Goal: Transaction & Acquisition: Purchase product/service

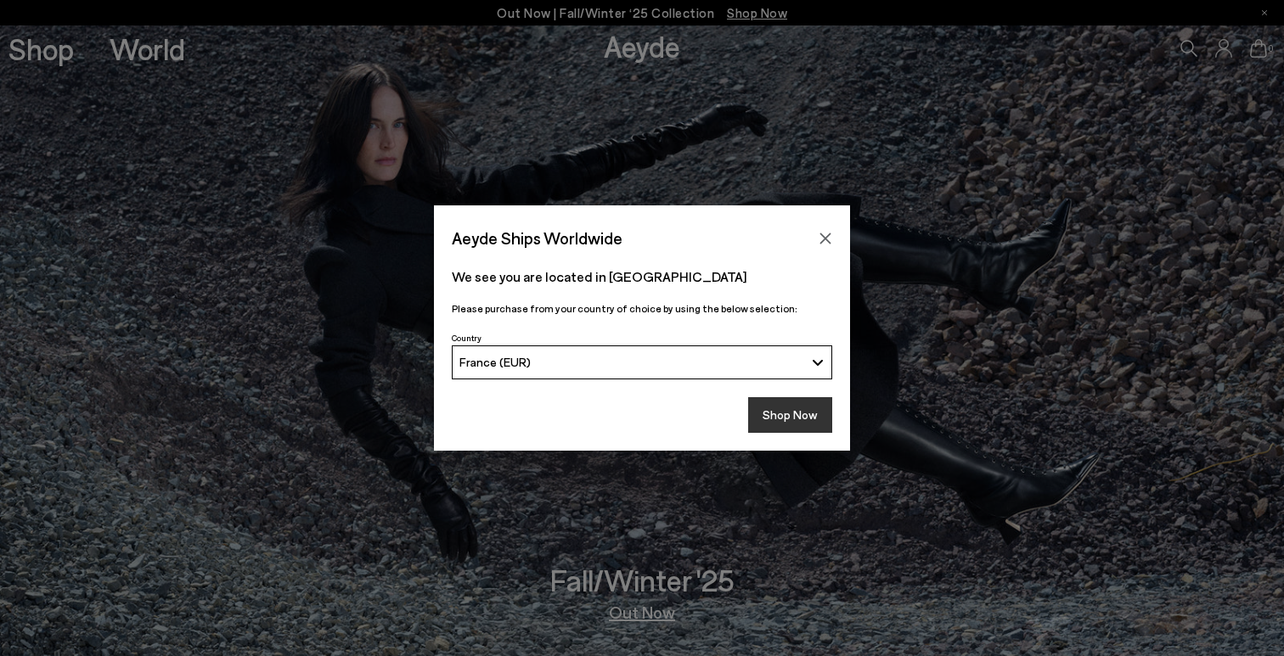
click at [775, 411] on button "Shop Now" at bounding box center [790, 415] width 84 height 36
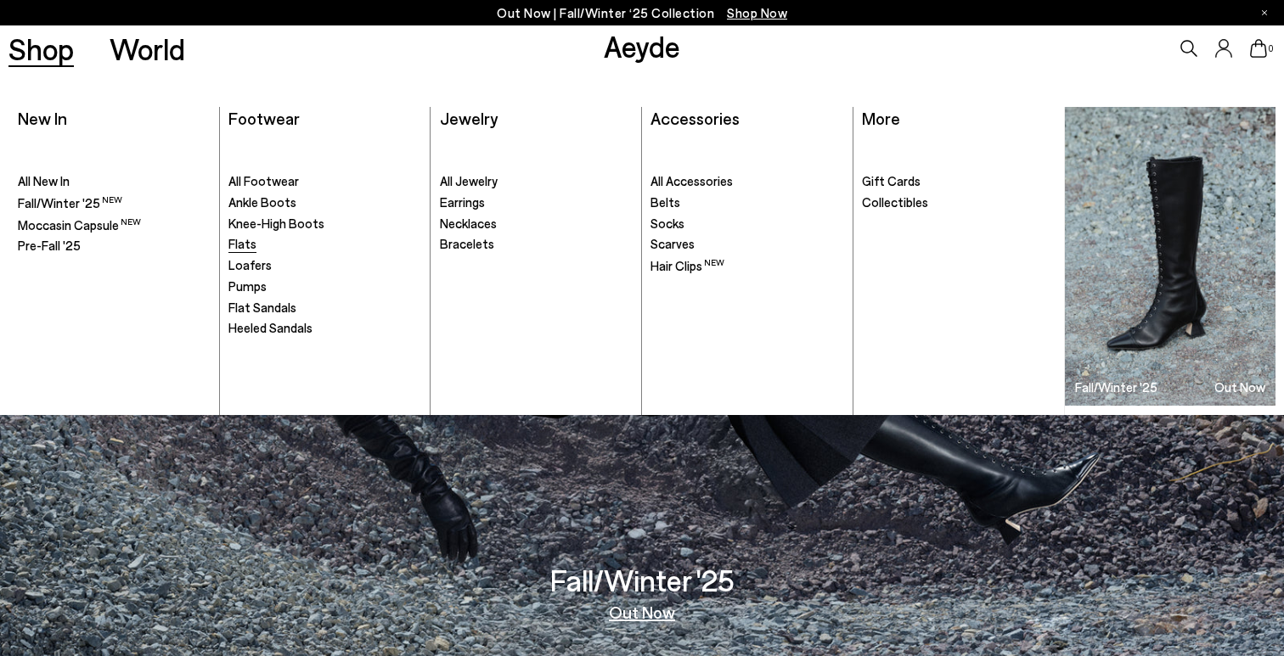
click at [247, 248] on span "Flats" at bounding box center [242, 243] width 28 height 15
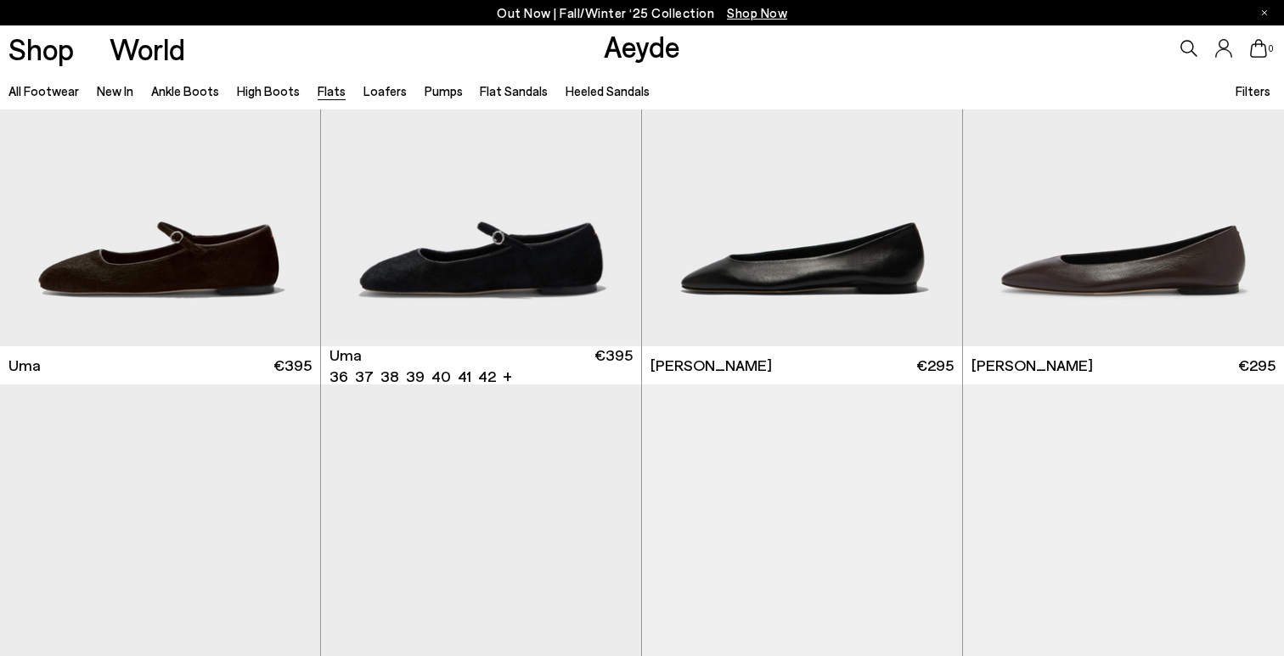
scroll to position [171, 0]
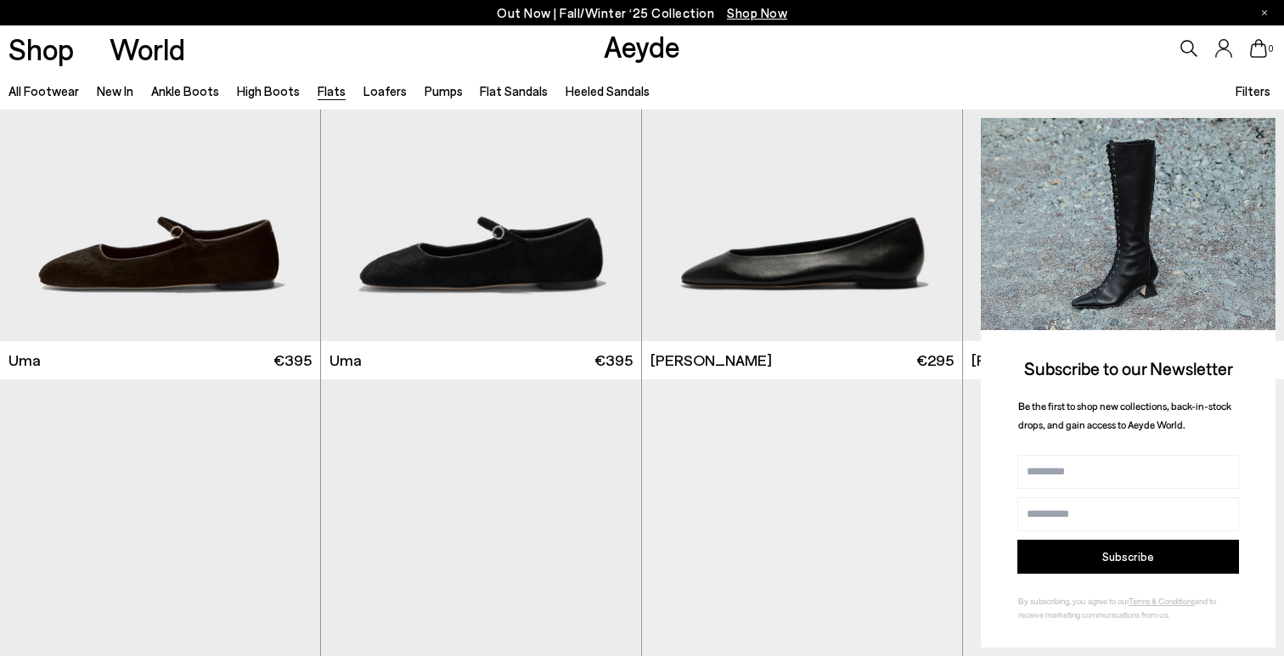
click at [1259, 135] on icon at bounding box center [1259, 133] width 8 height 8
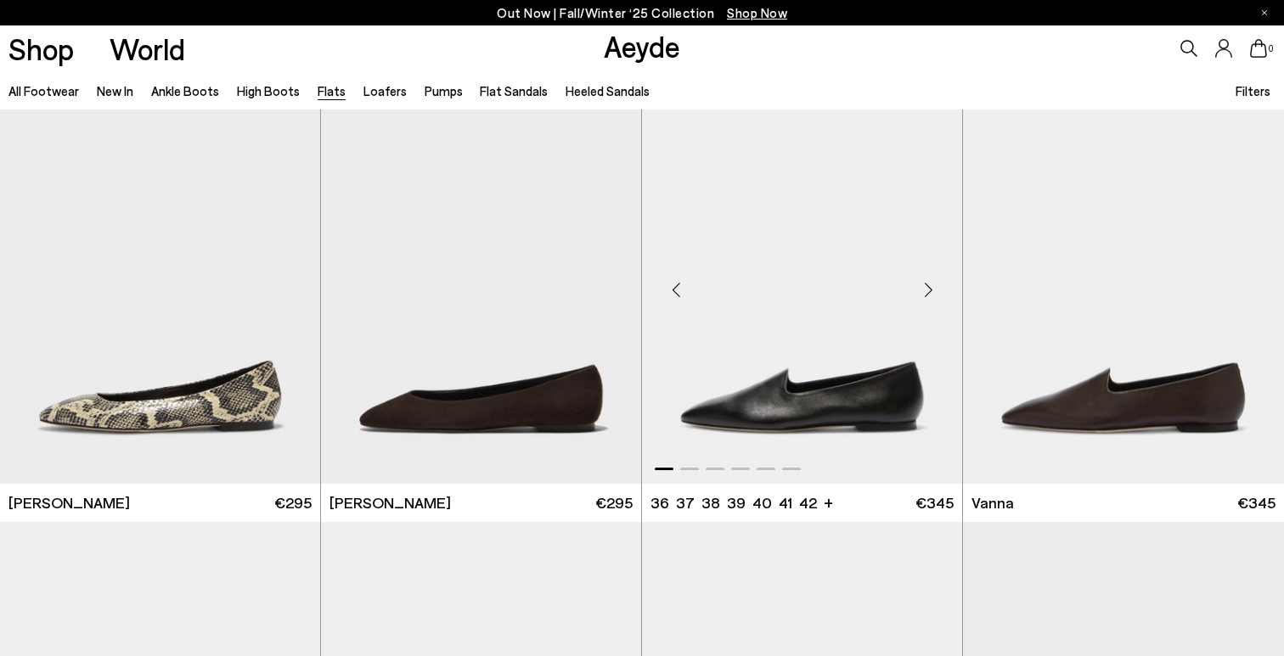
scroll to position [0, 0]
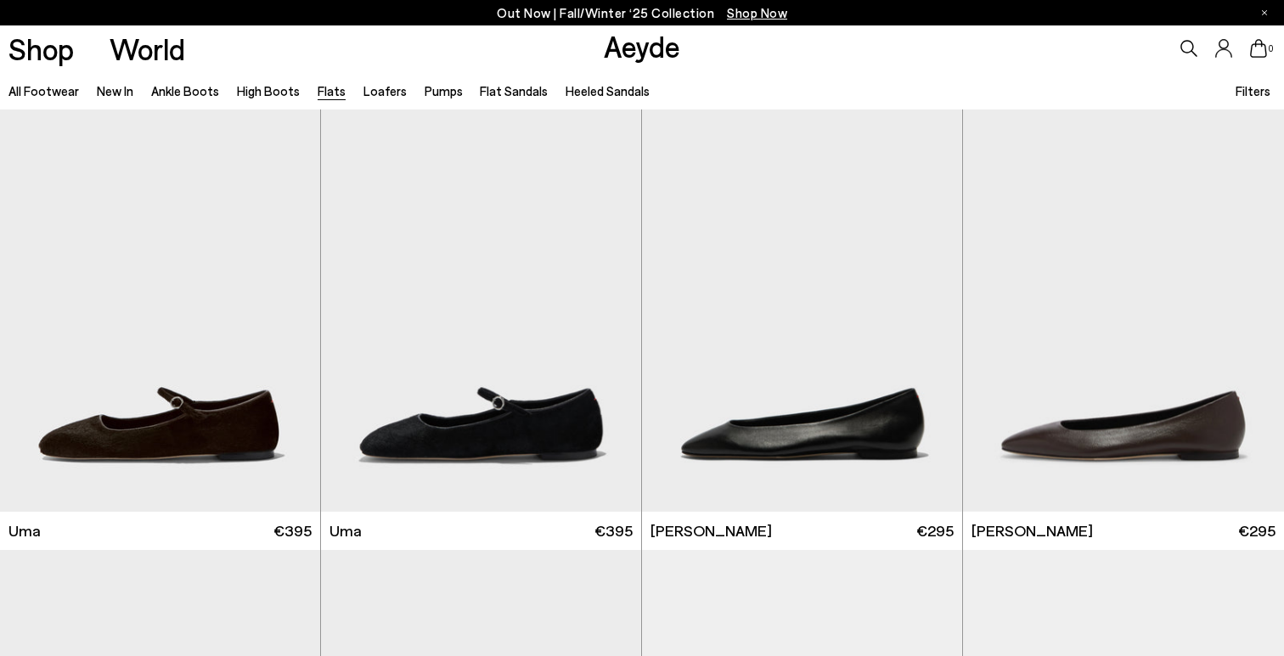
click at [1248, 89] on span "Filters" at bounding box center [1253, 90] width 35 height 15
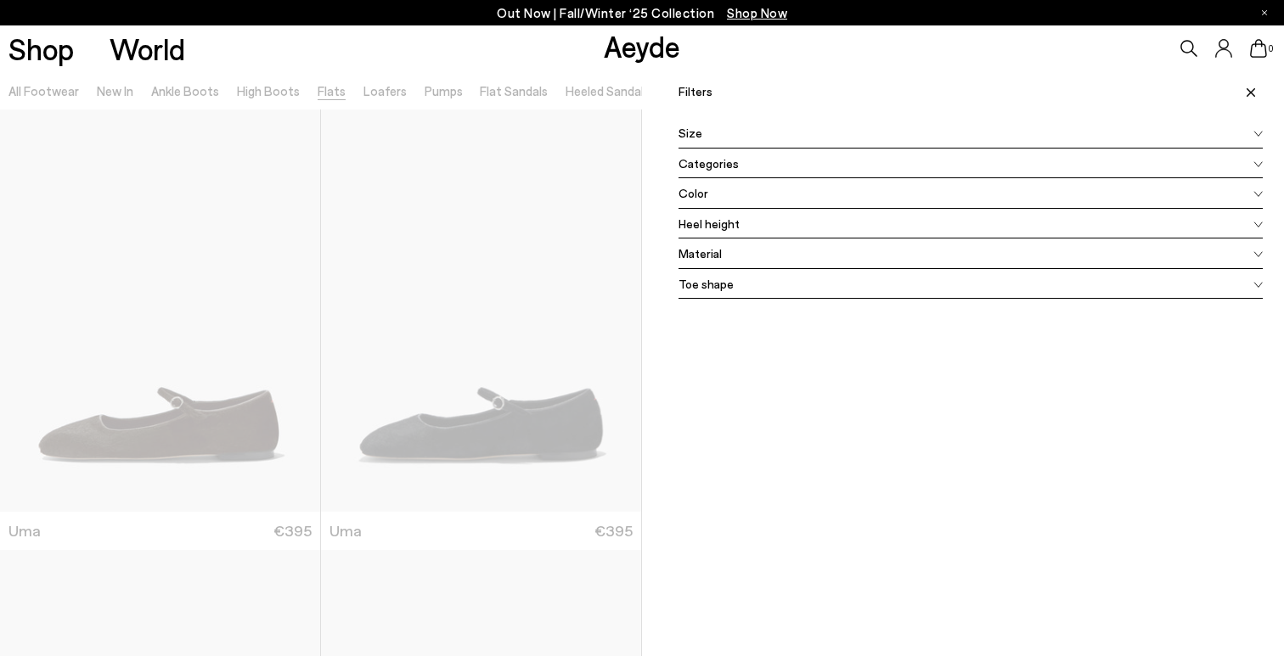
click at [730, 191] on div "Color" at bounding box center [971, 193] width 584 height 31
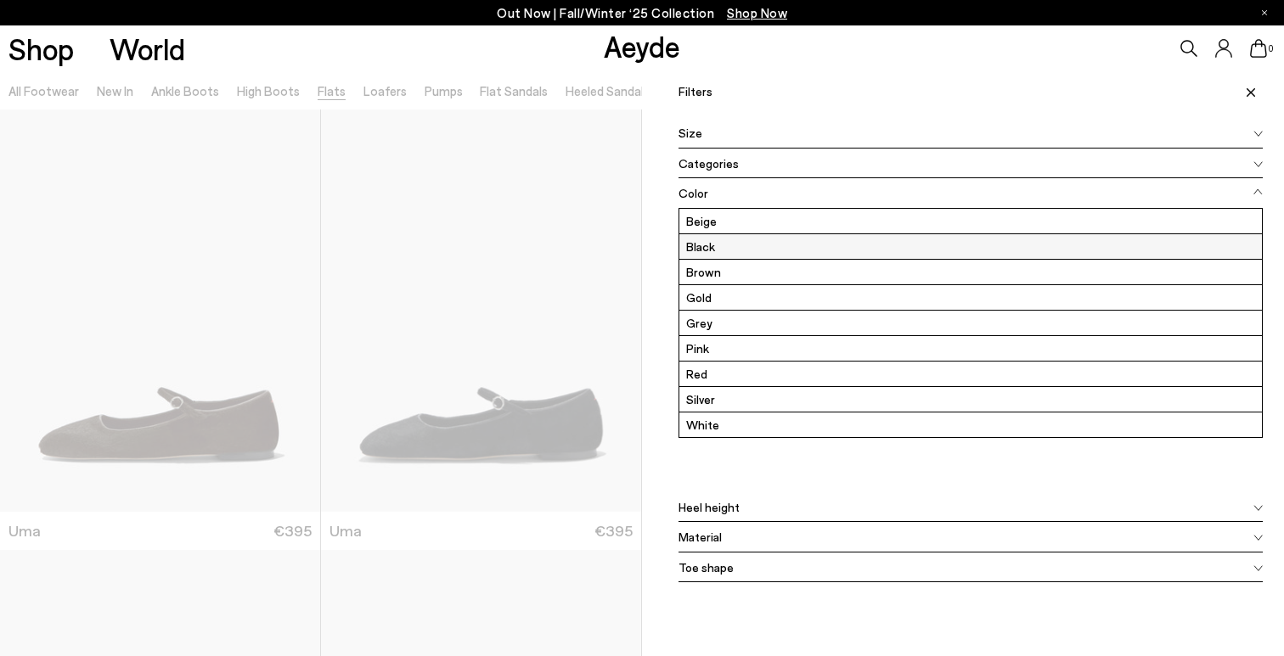
click at [706, 249] on label "Black" at bounding box center [970, 246] width 583 height 25
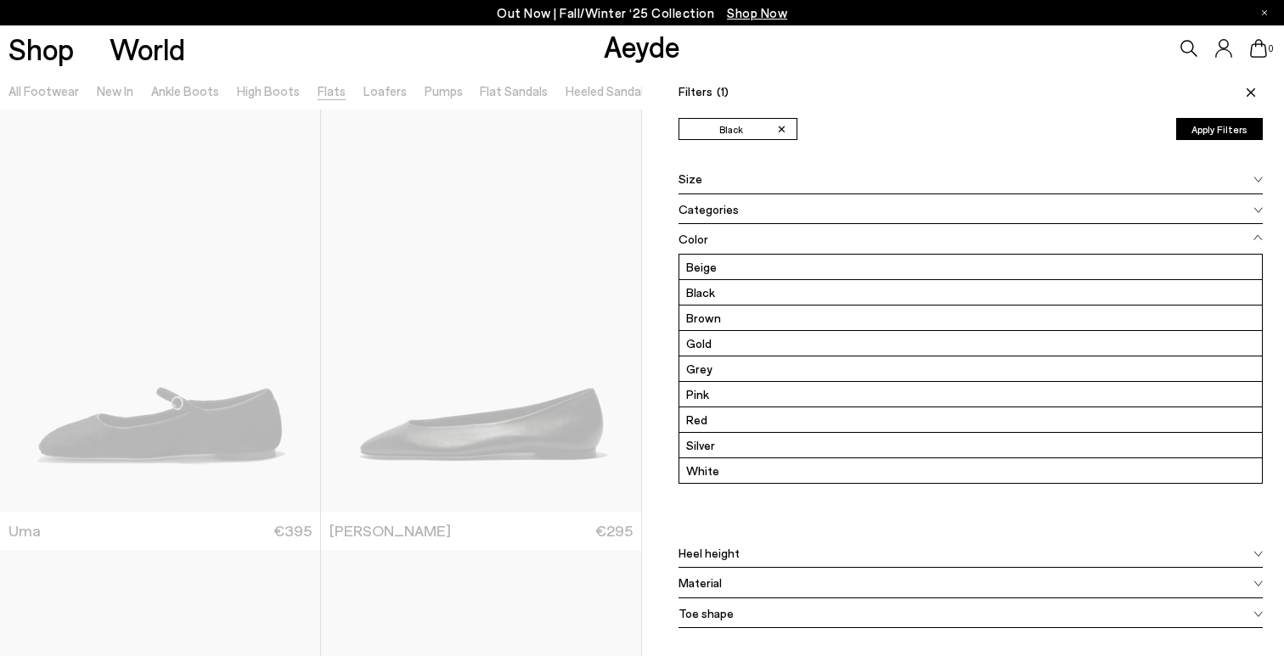
click at [1214, 135] on body "Free shipping to France on all orders Your item is added to cart. View Cart × O…" at bounding box center [642, 328] width 1284 height 656
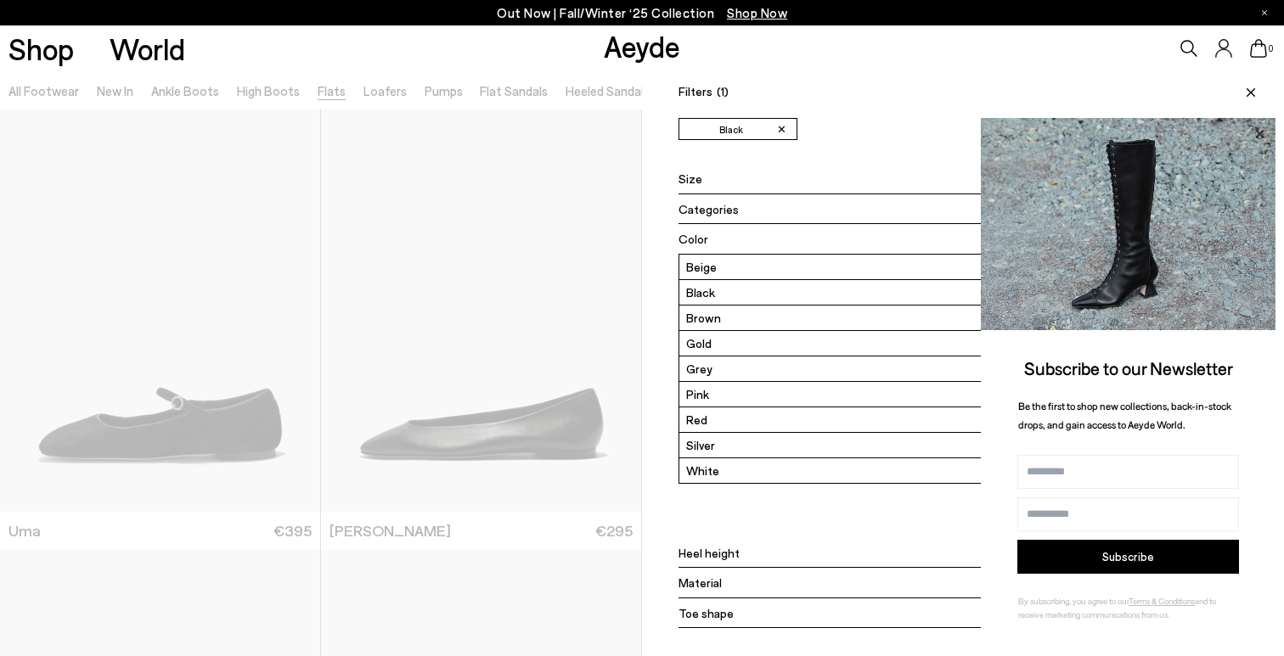
click at [1265, 132] on icon at bounding box center [1259, 134] width 22 height 22
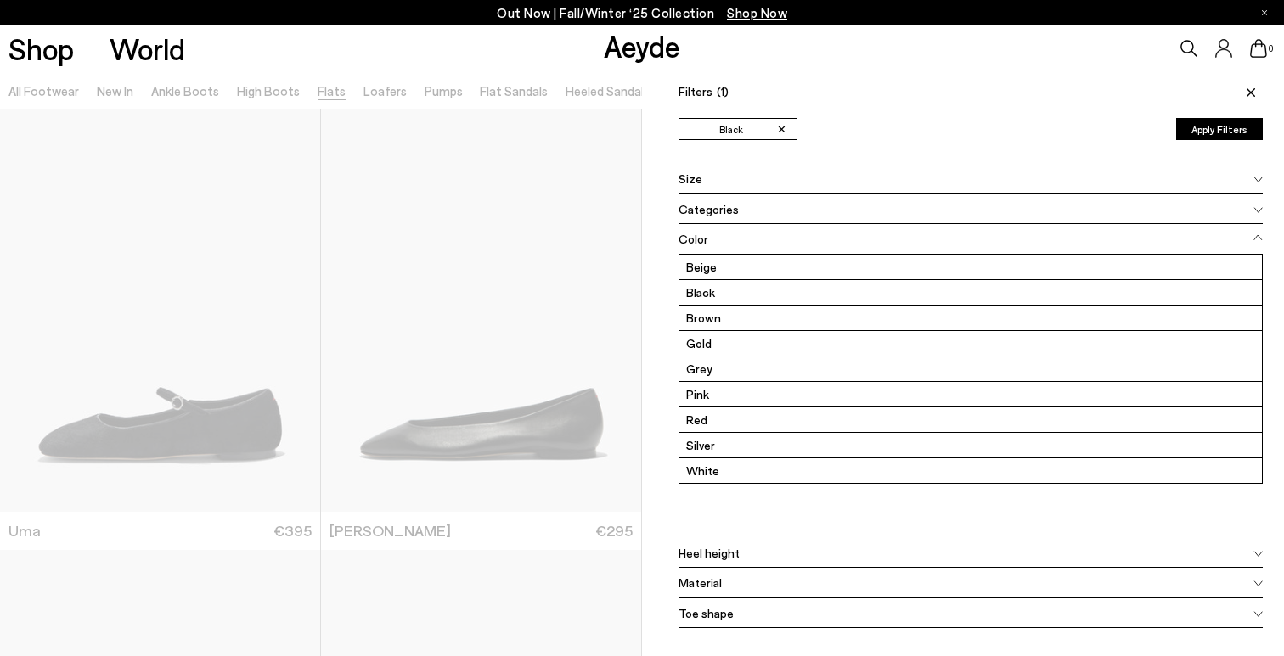
click at [1249, 93] on icon at bounding box center [1251, 92] width 8 height 8
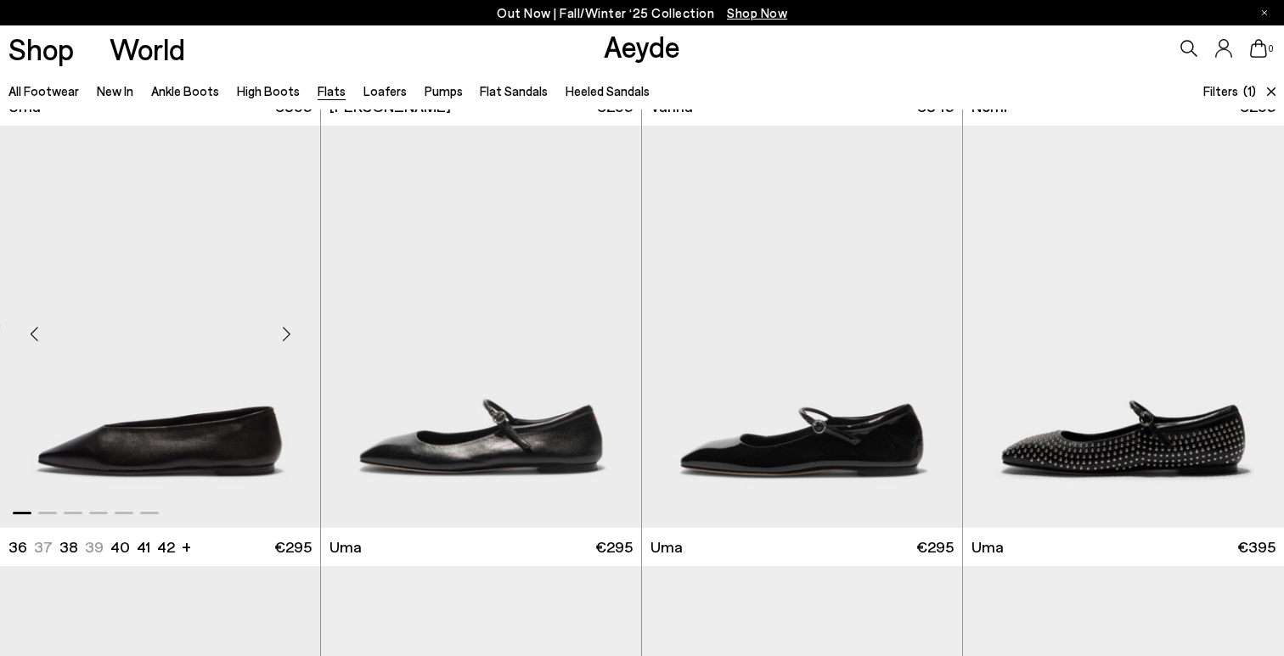
scroll to position [499, 0]
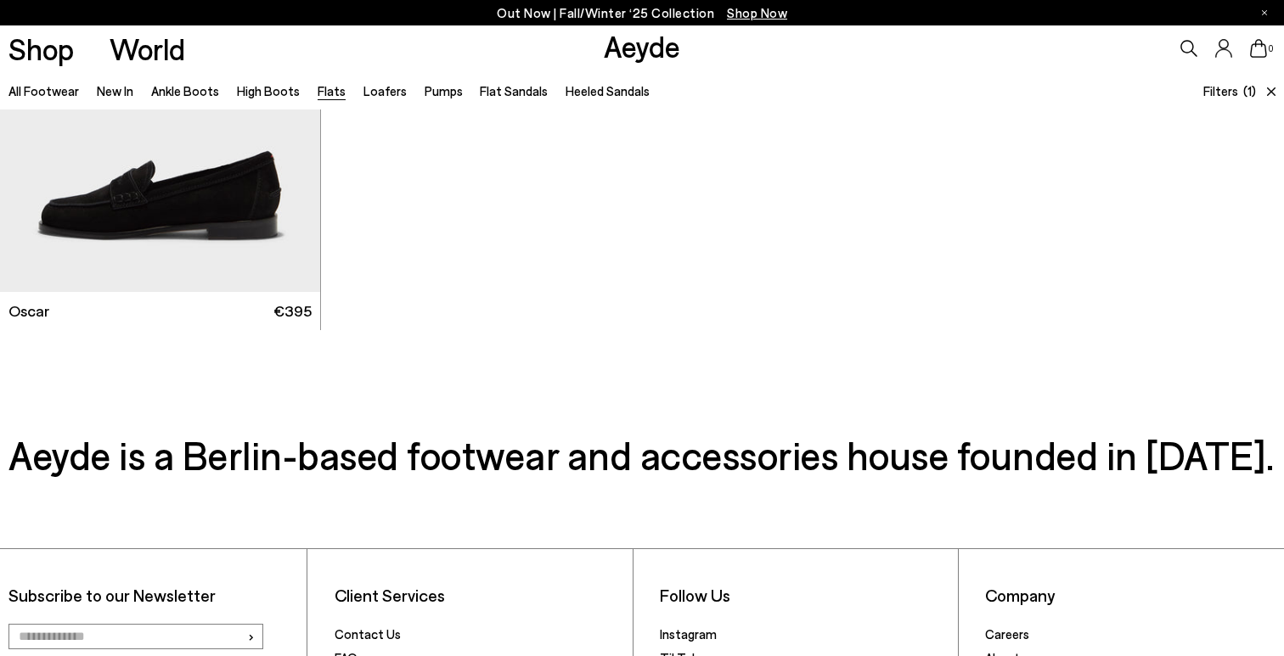
scroll to position [3317, 0]
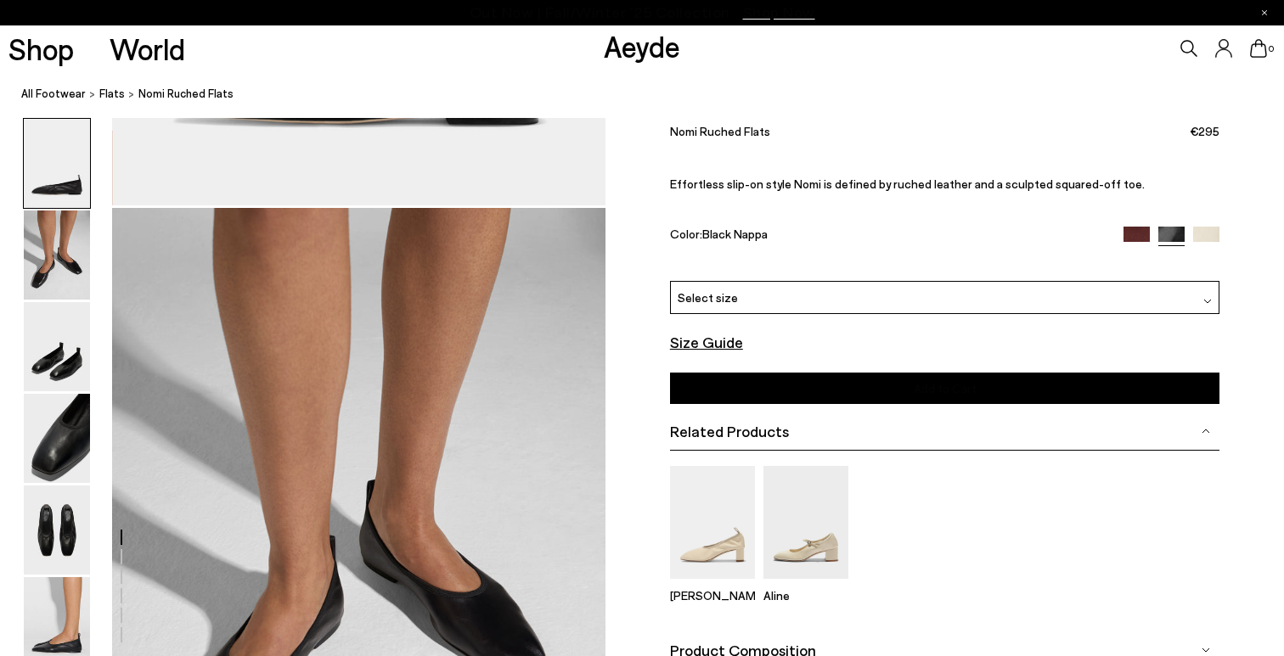
scroll to position [609, 0]
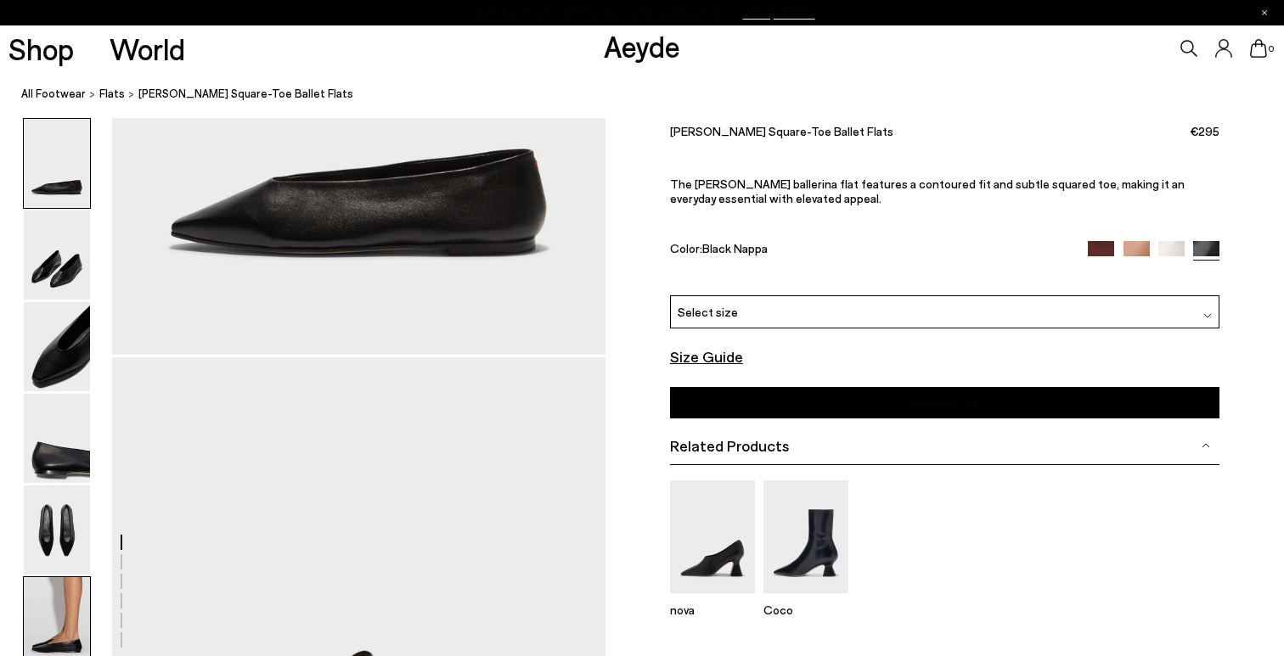
click at [70, 606] on img at bounding box center [57, 621] width 66 height 89
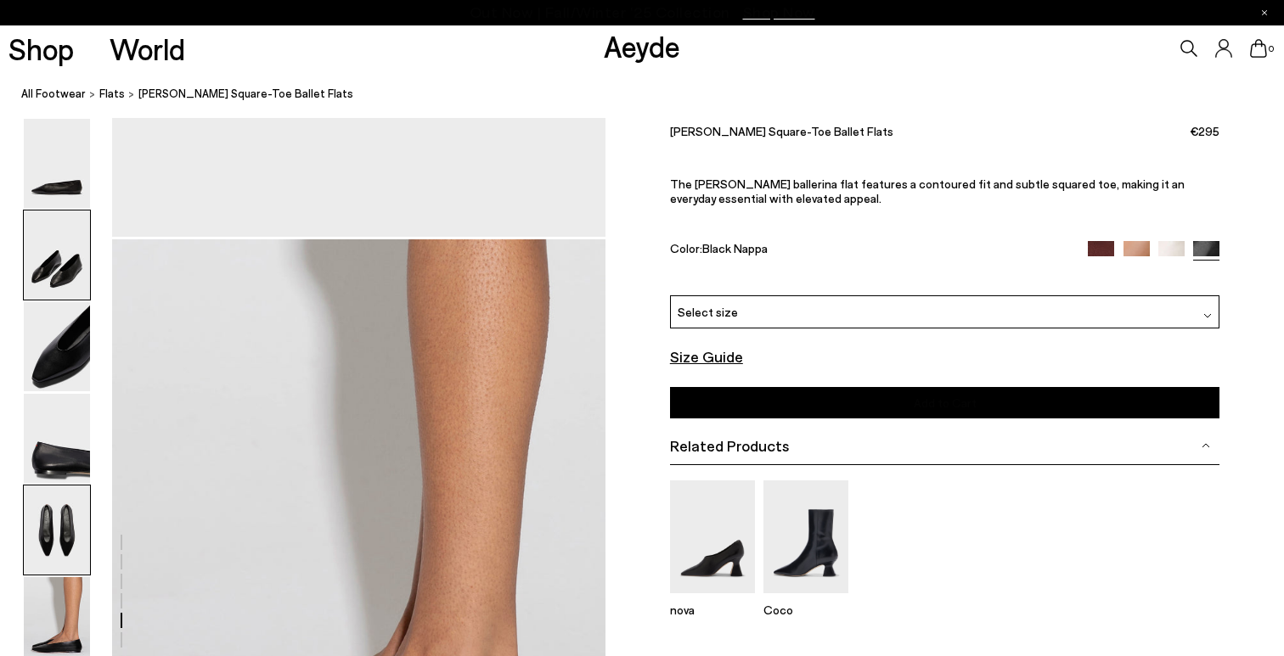
click at [59, 263] on img at bounding box center [57, 255] width 66 height 89
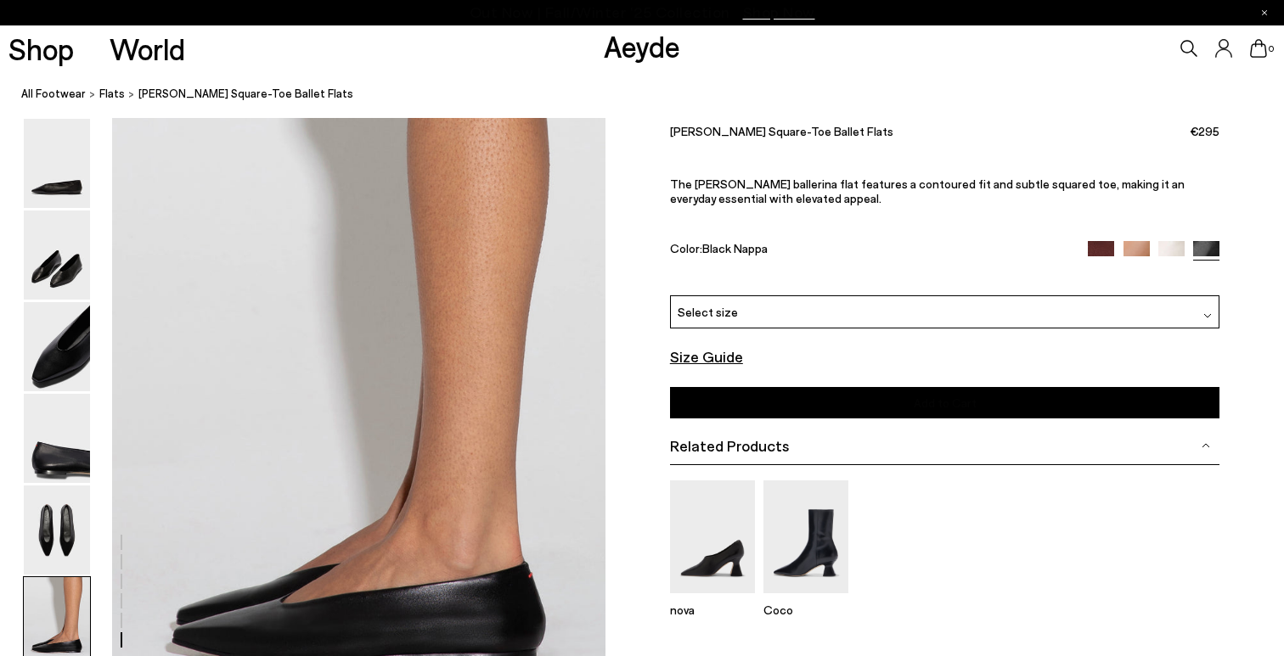
scroll to position [3405, 0]
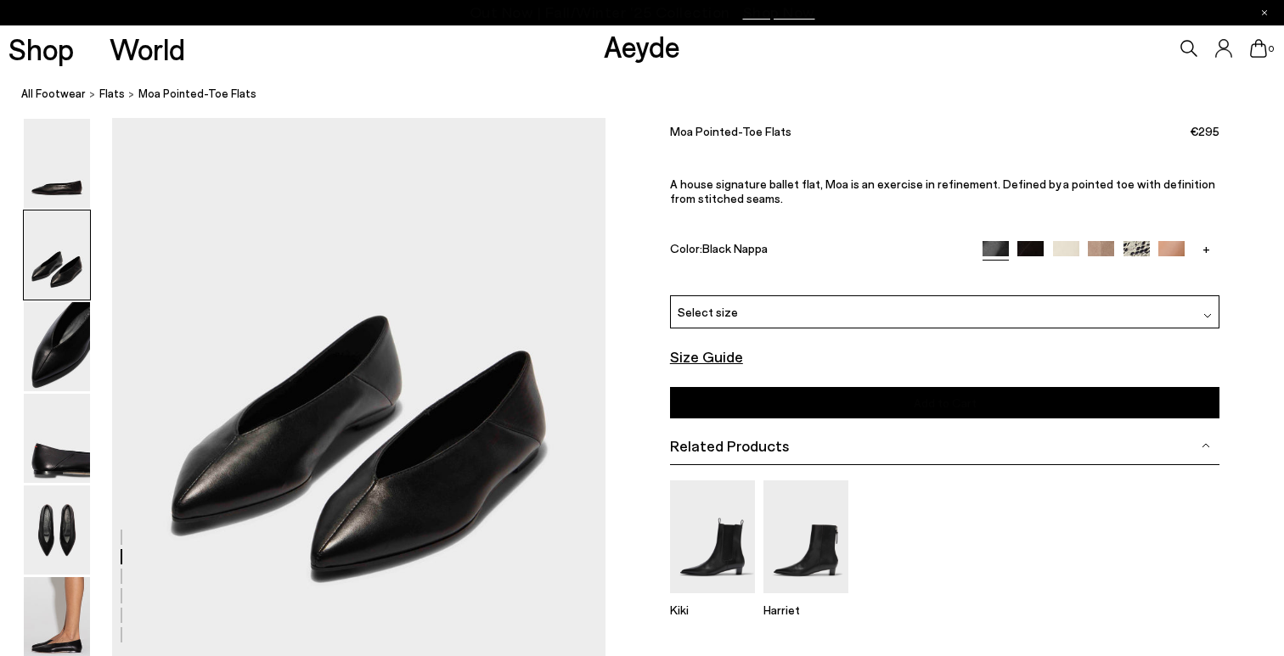
scroll to position [669, 0]
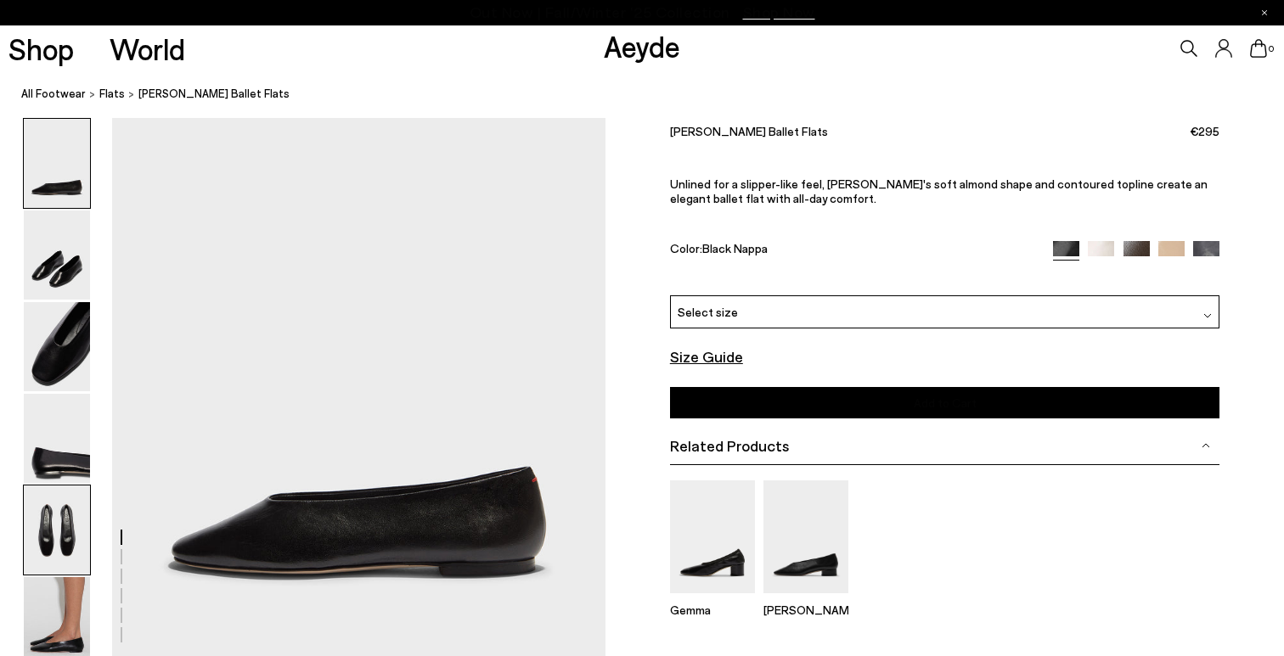
click at [59, 527] on img at bounding box center [57, 530] width 66 height 89
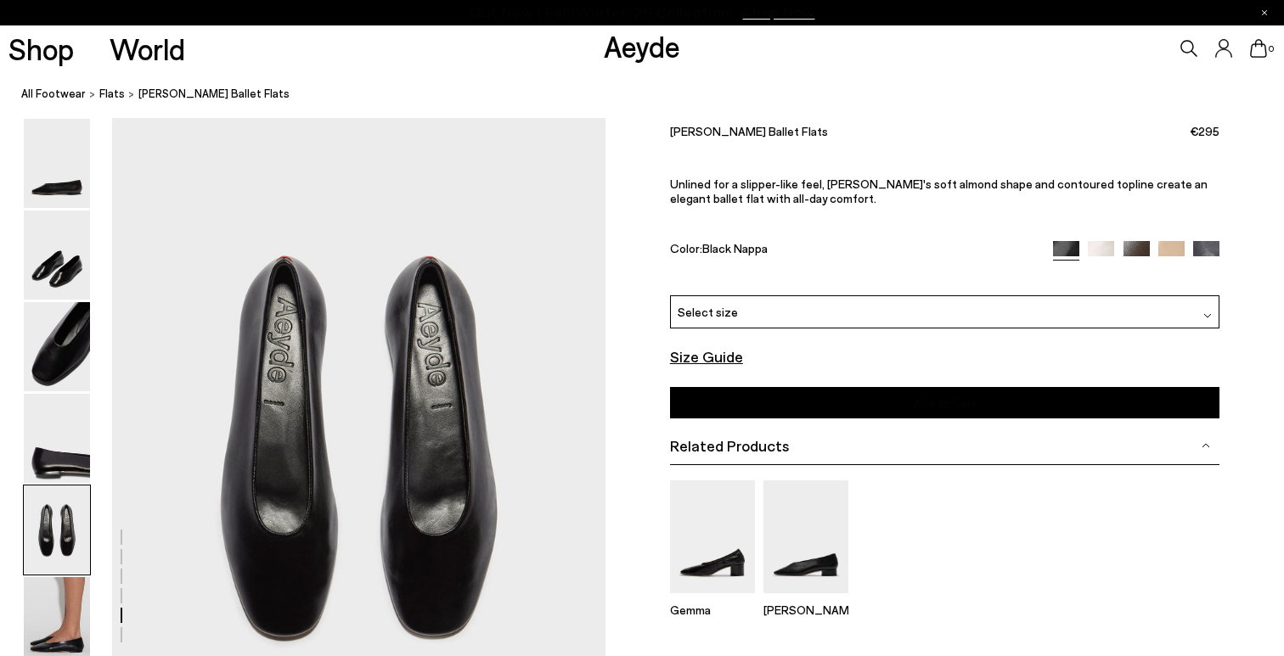
scroll to position [2525, 0]
click at [59, 623] on img at bounding box center [57, 621] width 66 height 89
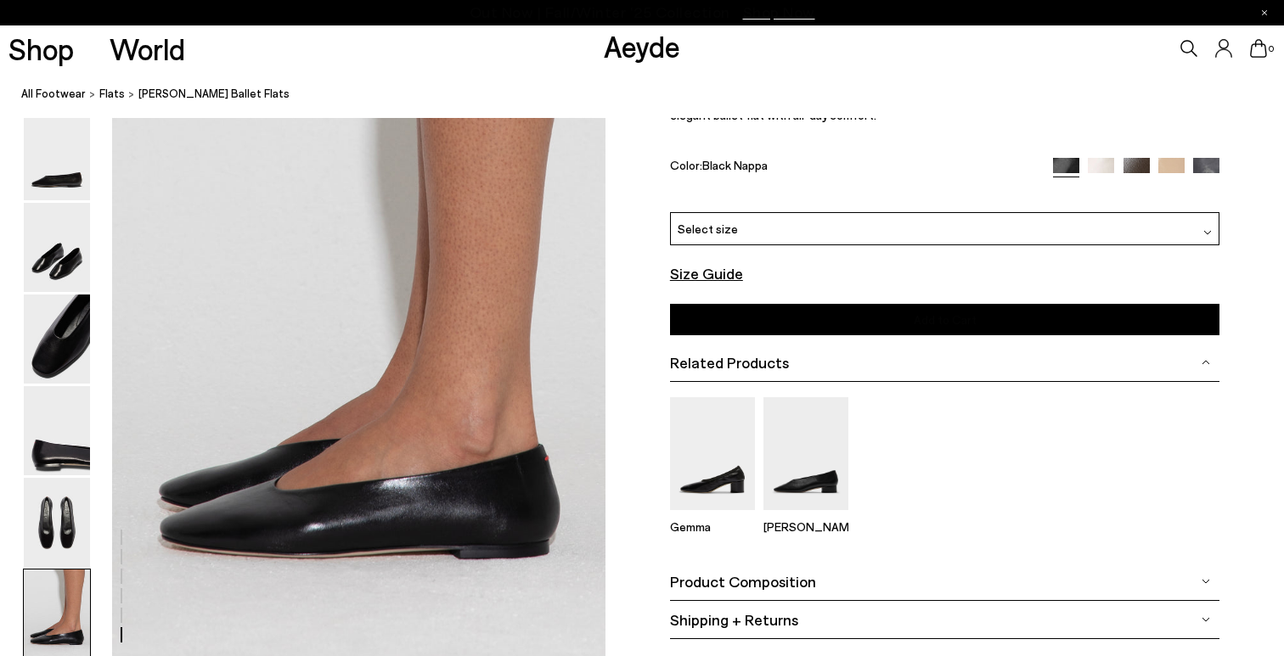
scroll to position [3302, 0]
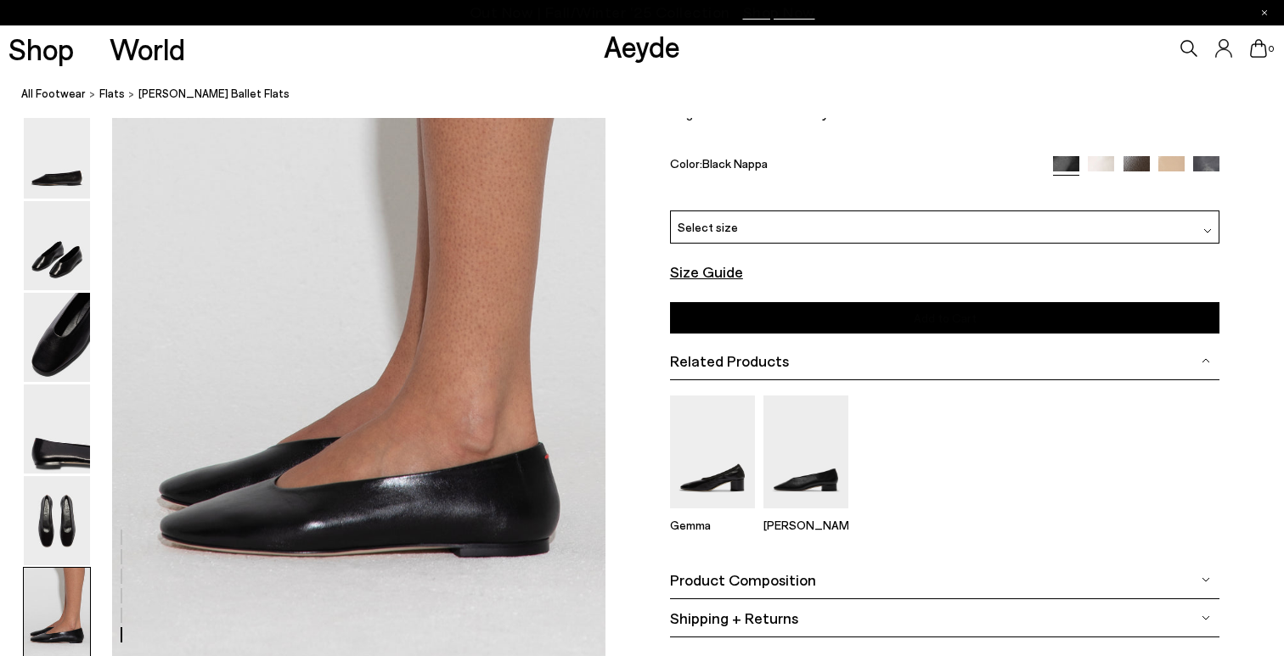
click at [754, 218] on div "Select size" at bounding box center [945, 227] width 550 height 33
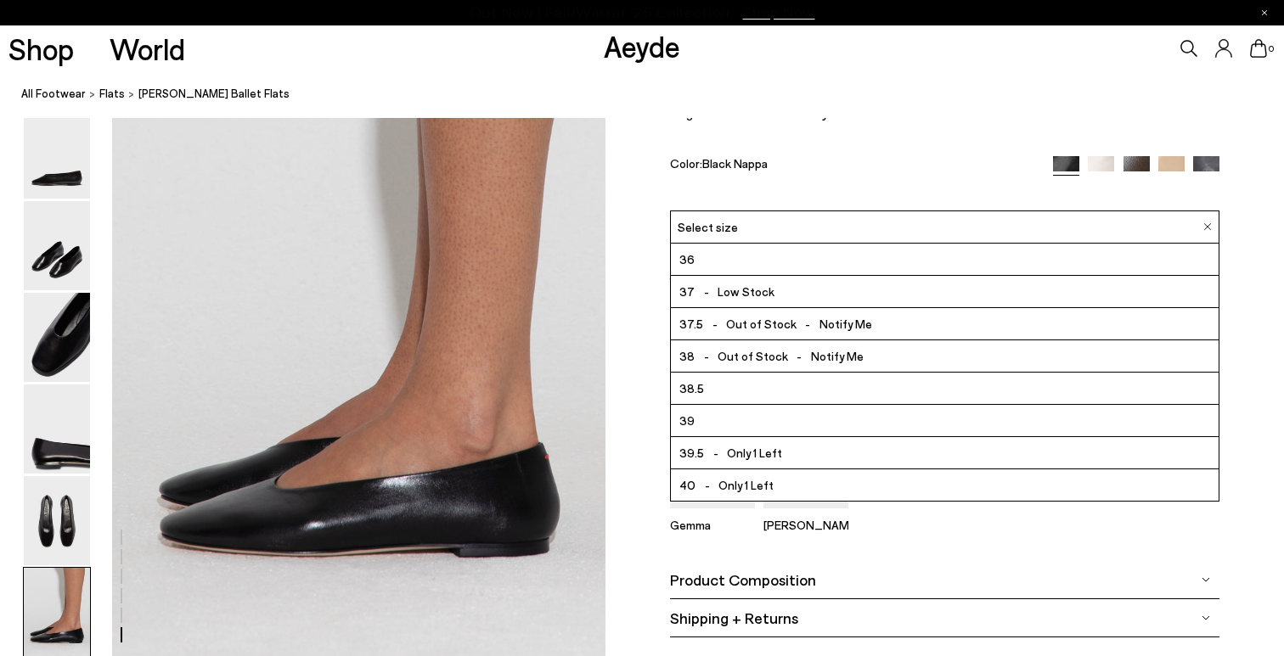
click at [647, 466] on div "Size Guide Shoes Belt Our shoes come in European sizing. The easiest way to mea…" at bounding box center [945, 345] width 679 height 624
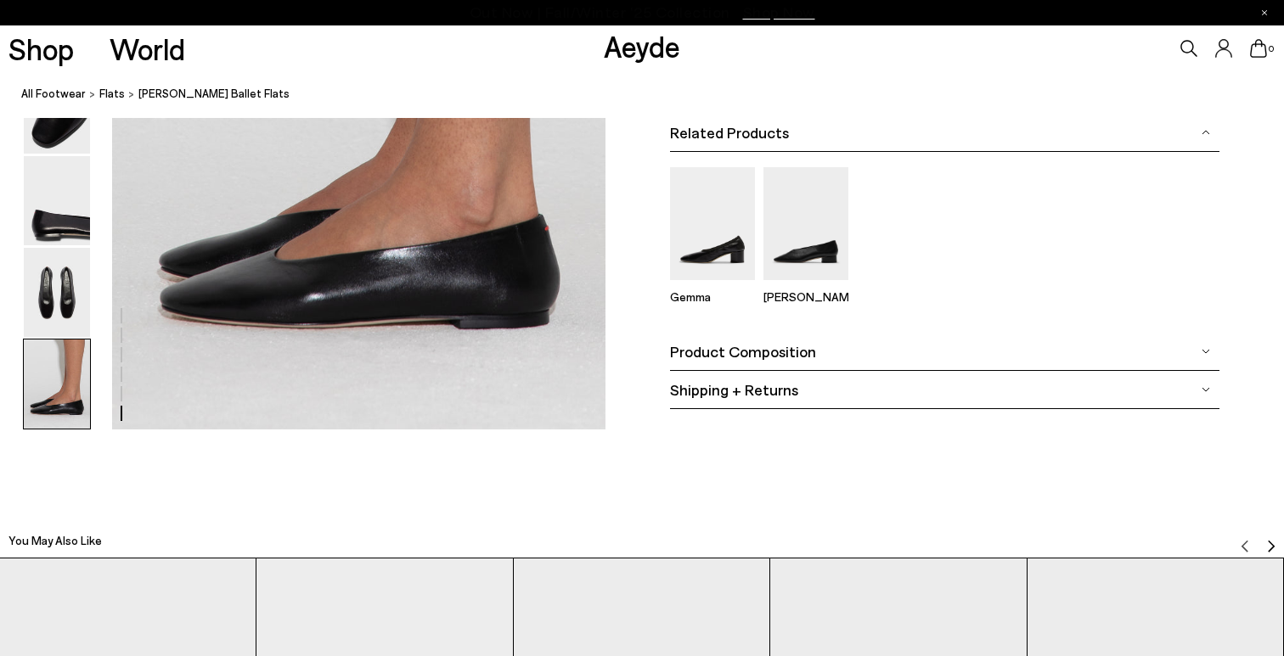
scroll to position [3265, 0]
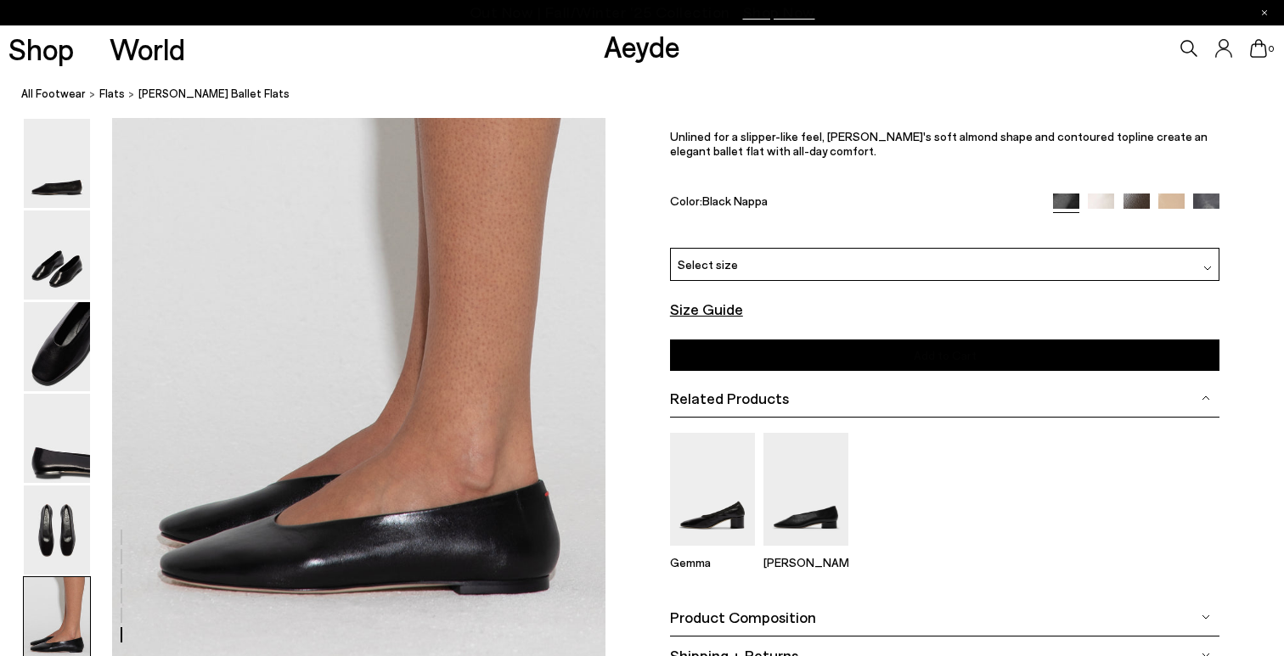
click at [707, 308] on font "Size Guide" at bounding box center [706, 309] width 73 height 19
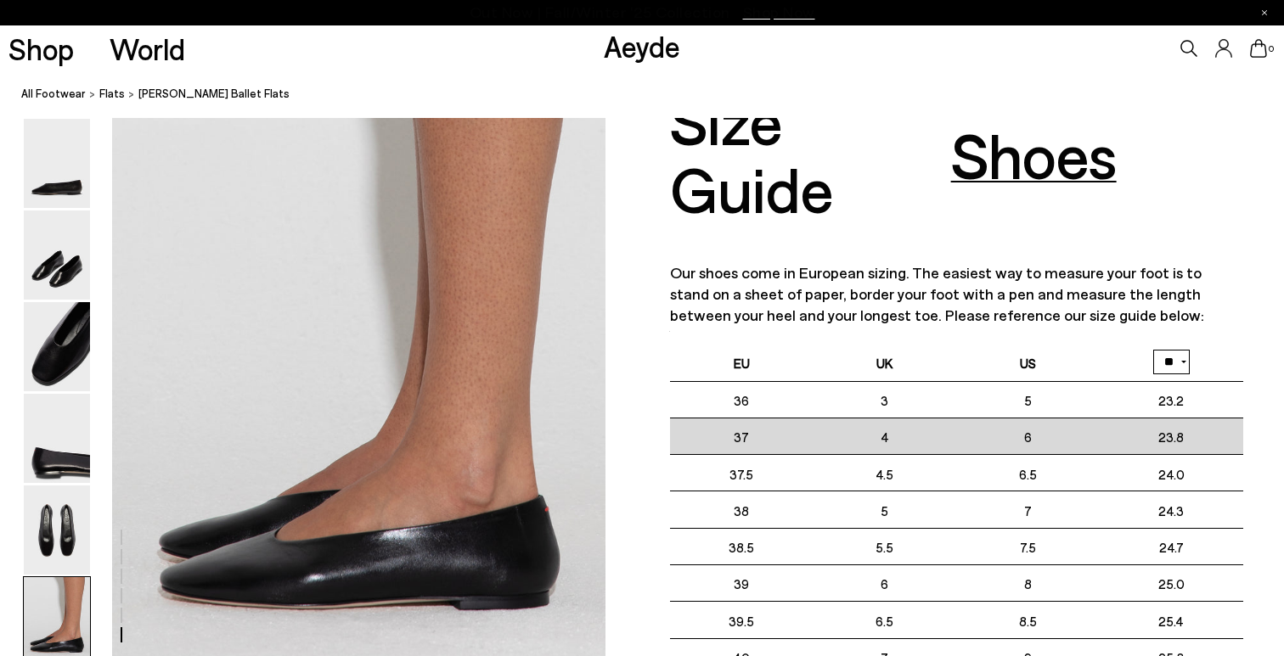
scroll to position [3248, 0]
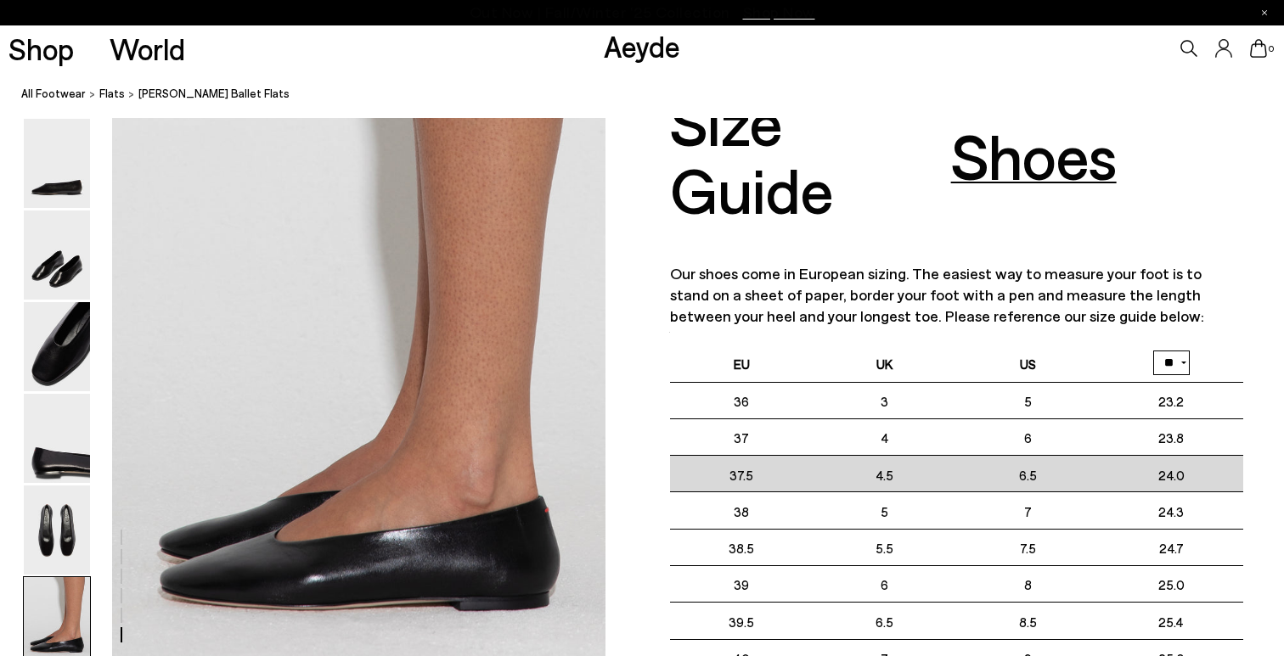
click at [842, 467] on td "4.5" at bounding box center [886, 474] width 144 height 37
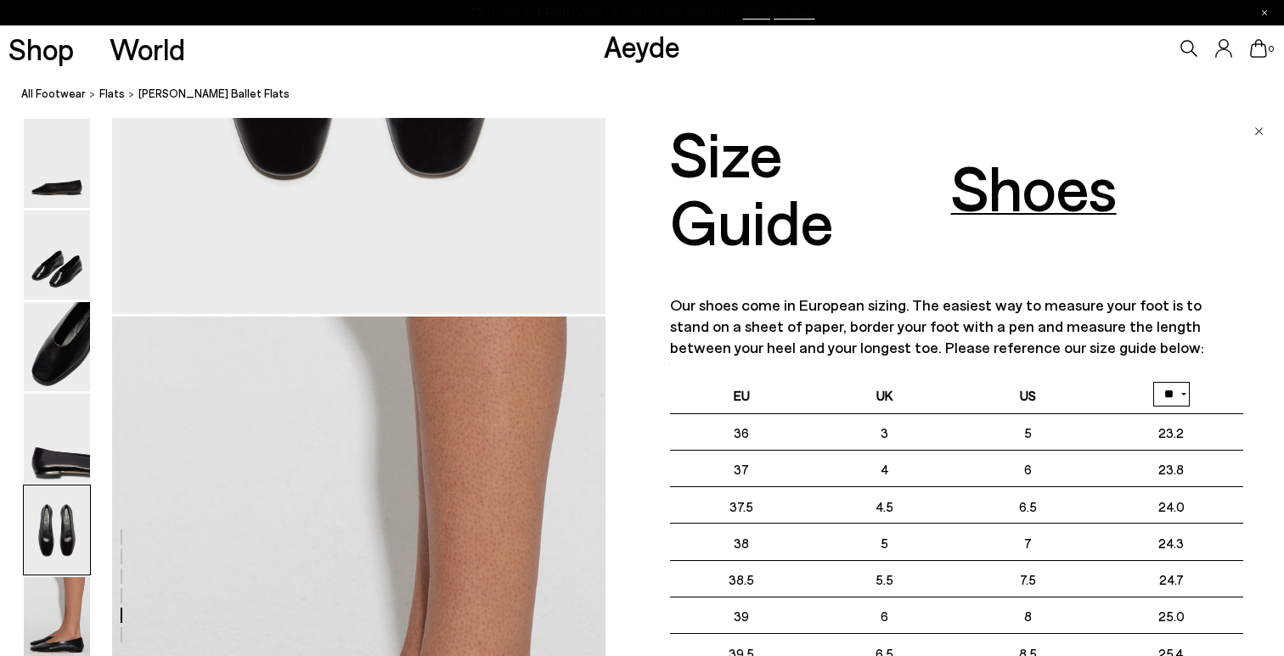
scroll to position [2978, 0]
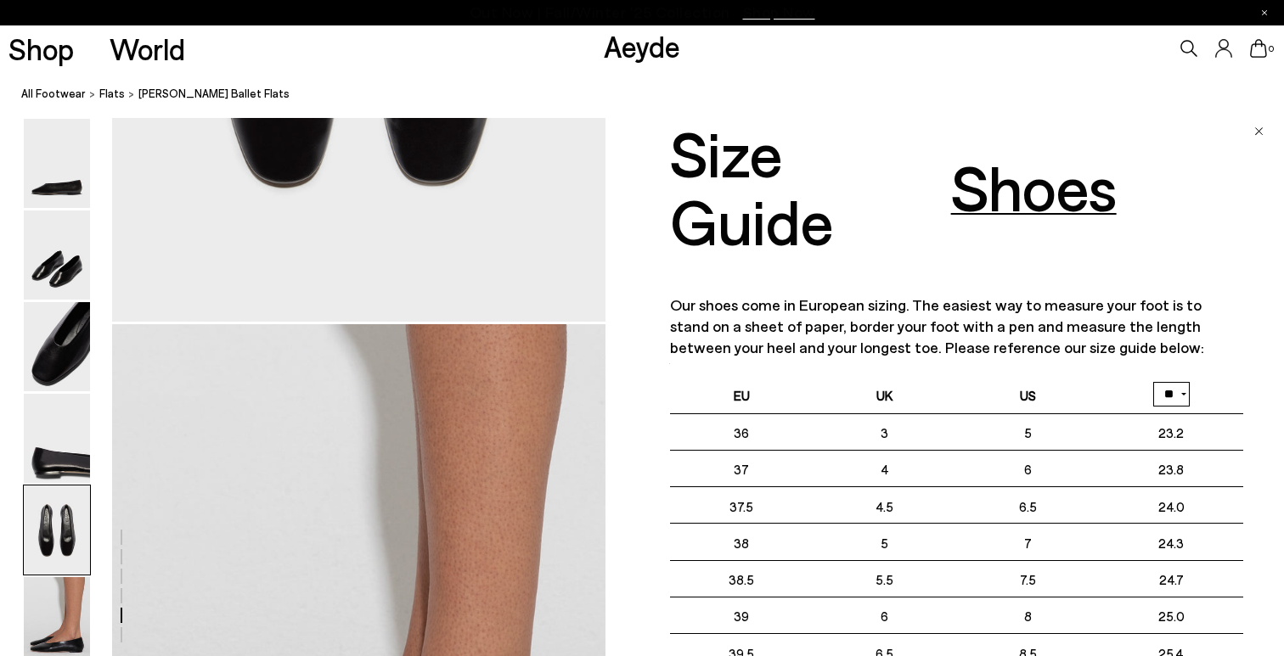
click at [1260, 131] on img "Close" at bounding box center [1258, 131] width 9 height 8
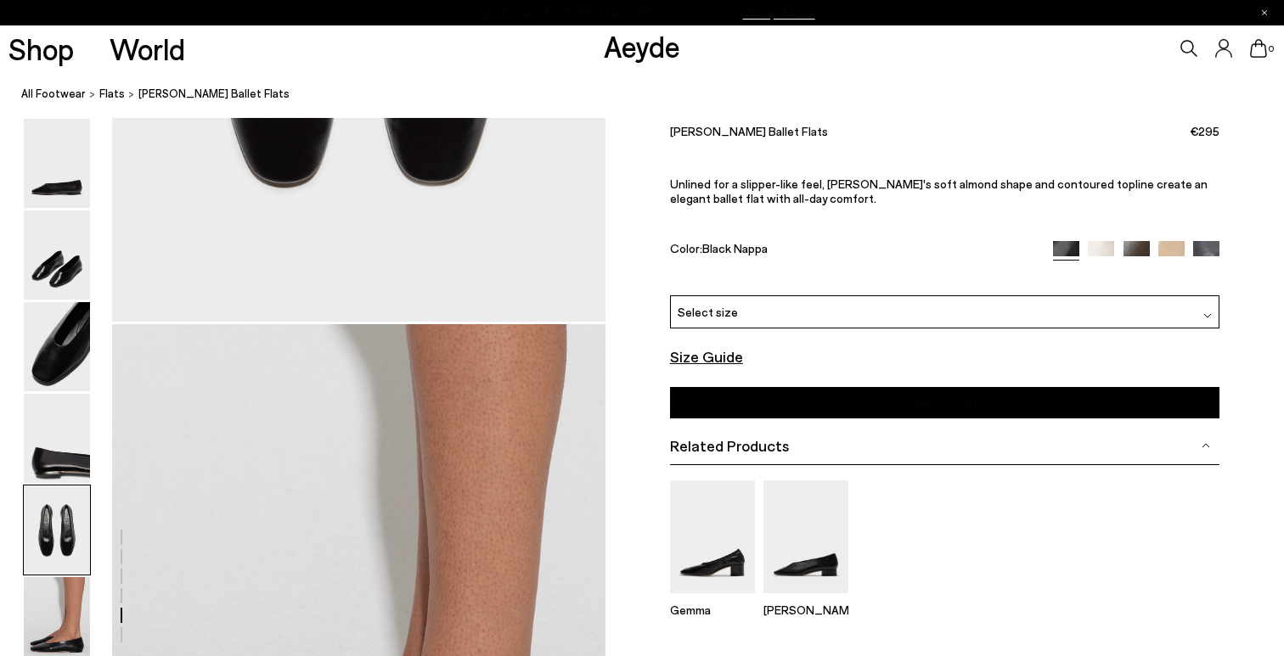
click at [927, 311] on div "Select size" at bounding box center [945, 312] width 550 height 33
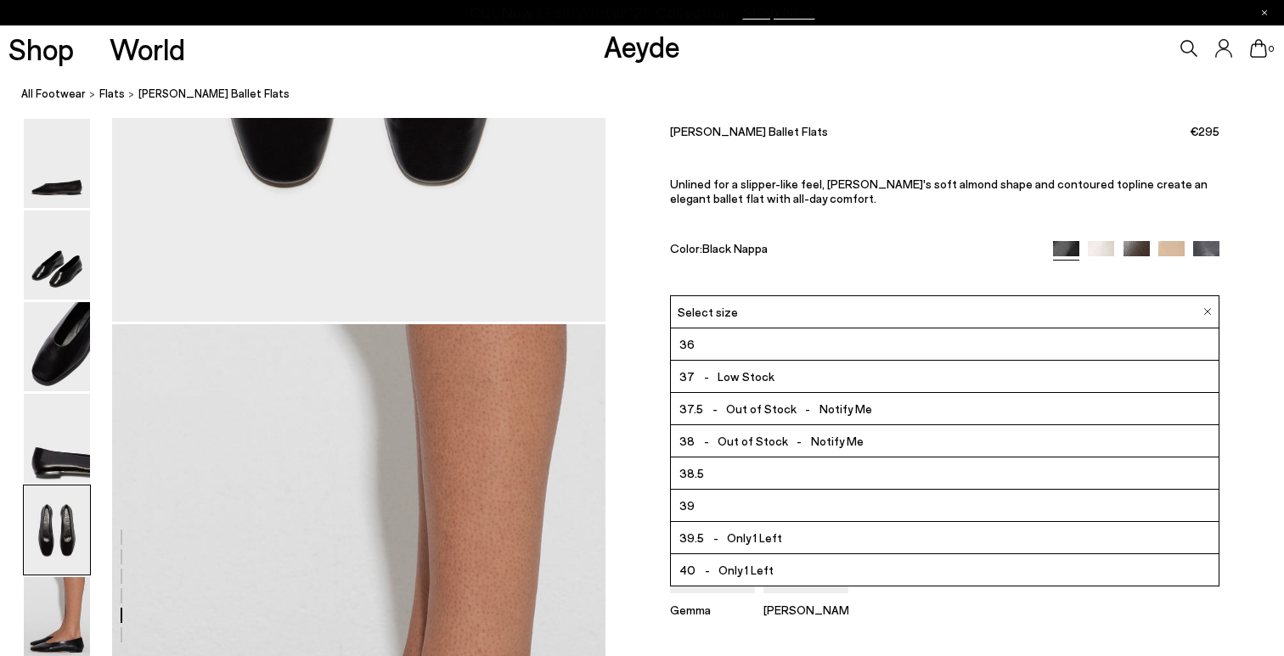
click at [725, 383] on font "Low Stock" at bounding box center [746, 376] width 57 height 14
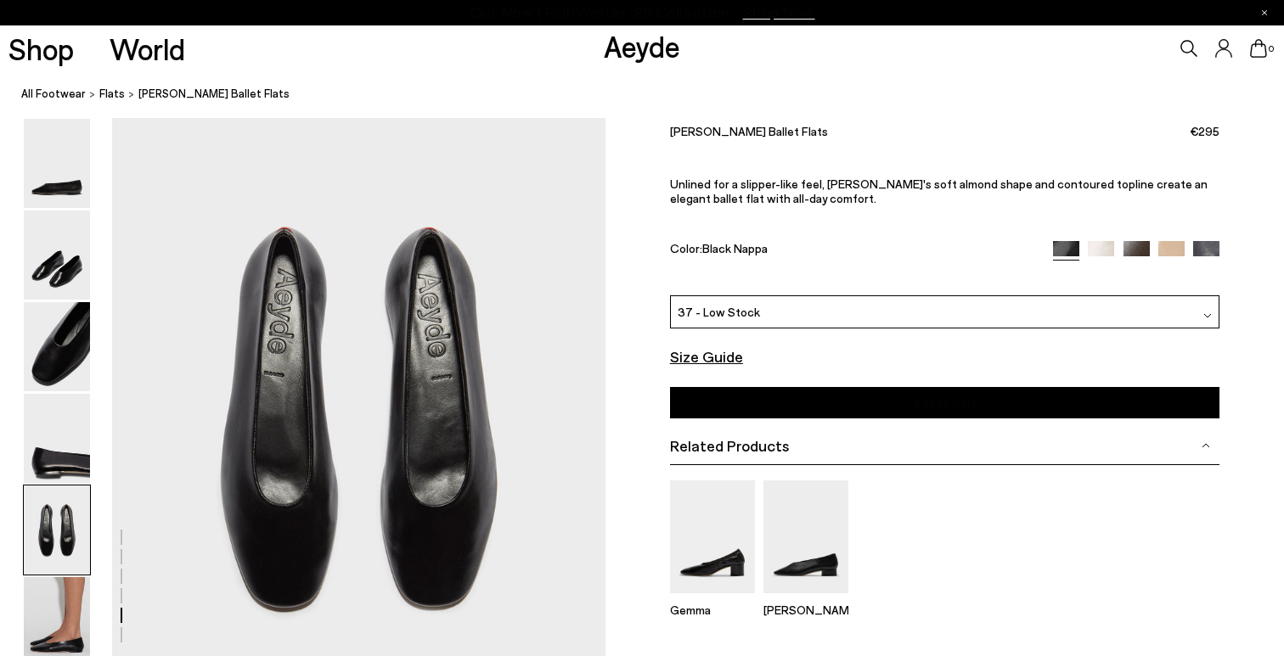
scroll to position [2456, 0]
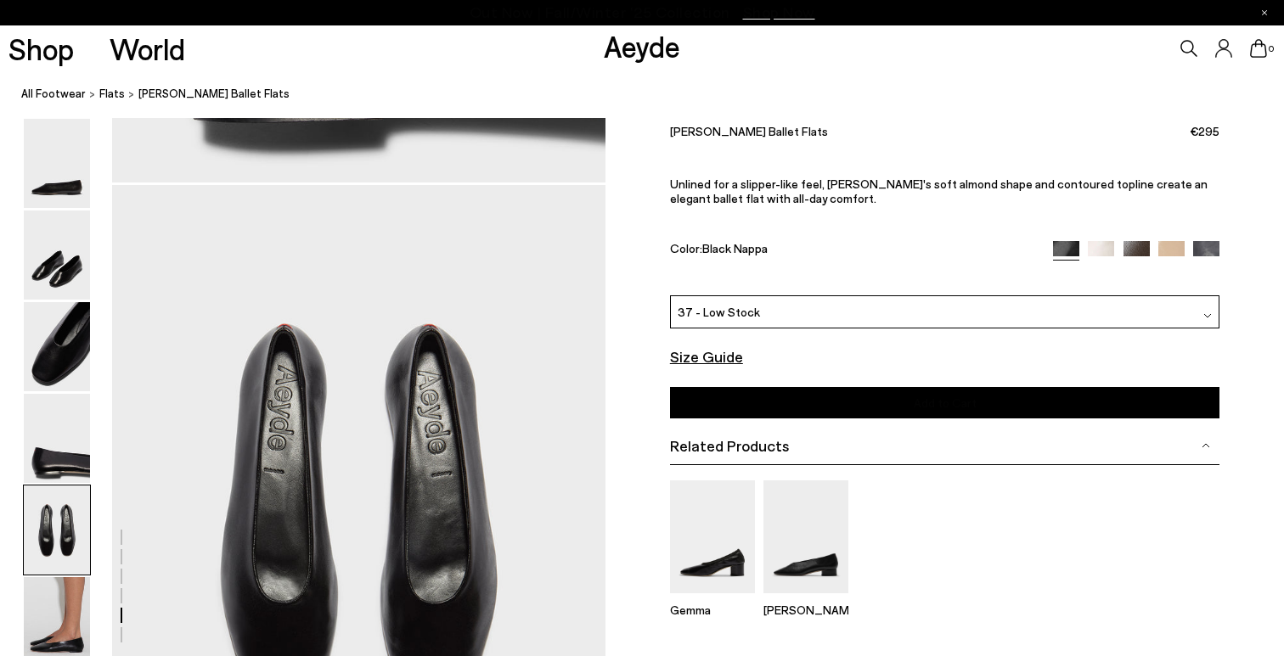
click at [865, 408] on button "Add to Cart Select a Size First" at bounding box center [945, 402] width 550 height 31
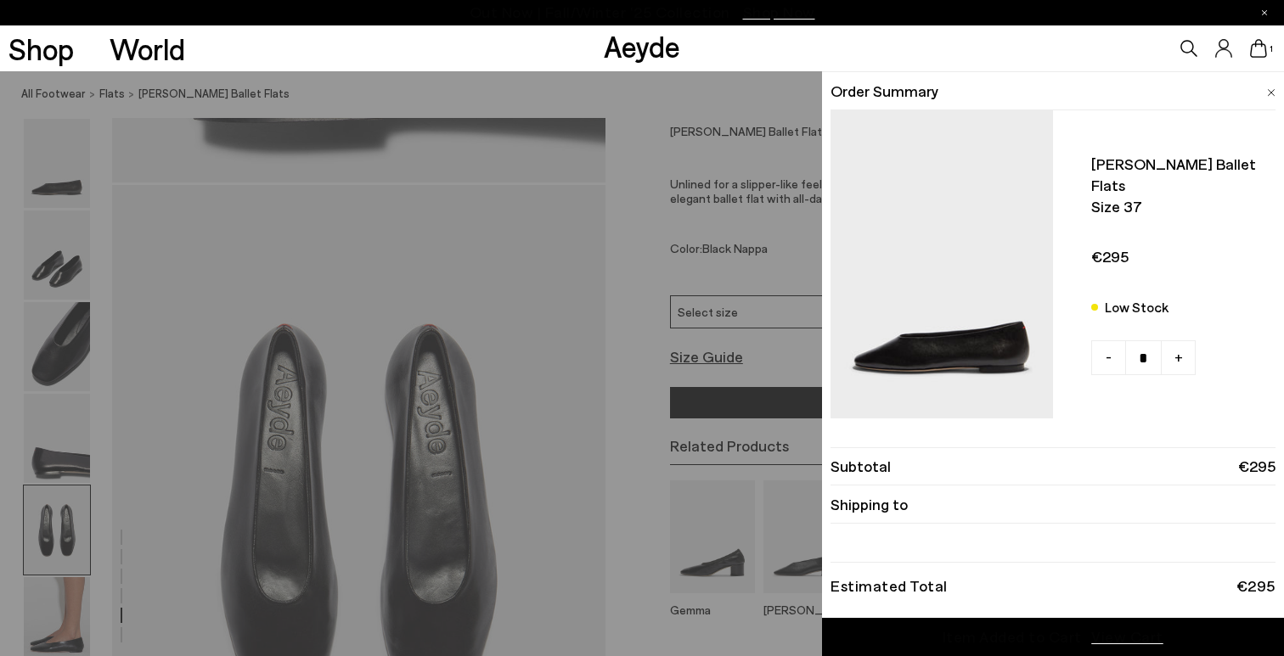
click at [1271, 89] on img at bounding box center [1271, 93] width 8 height 8
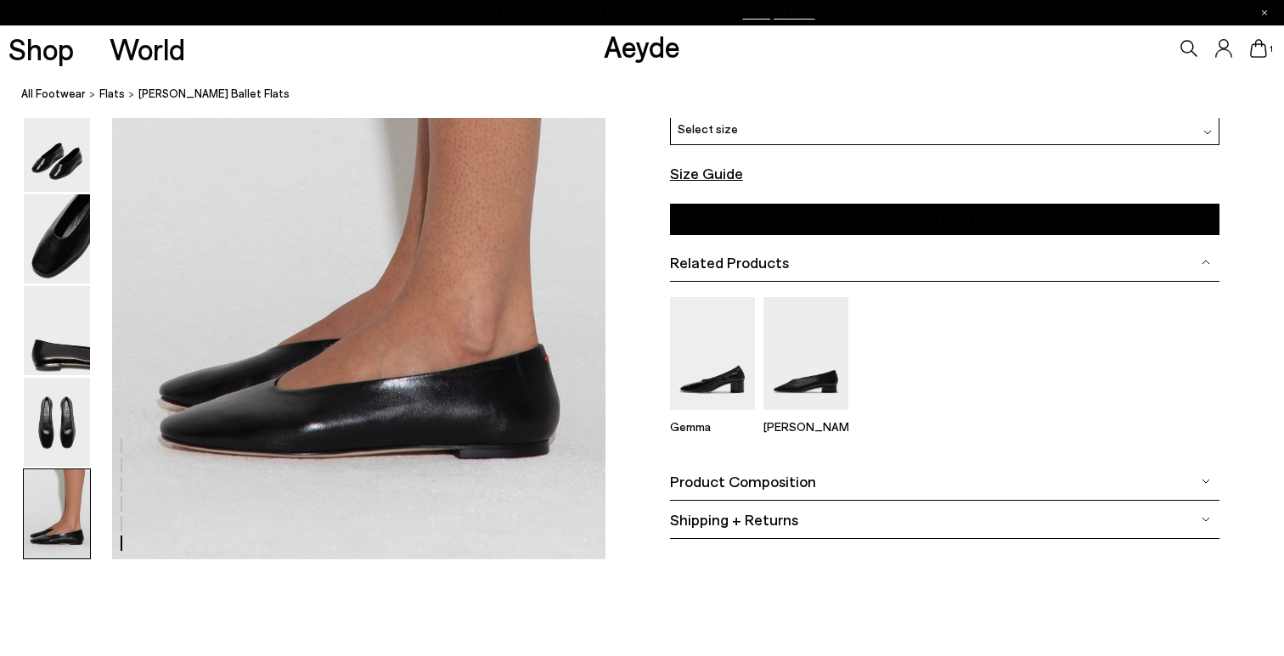
scroll to position [3314, 0]
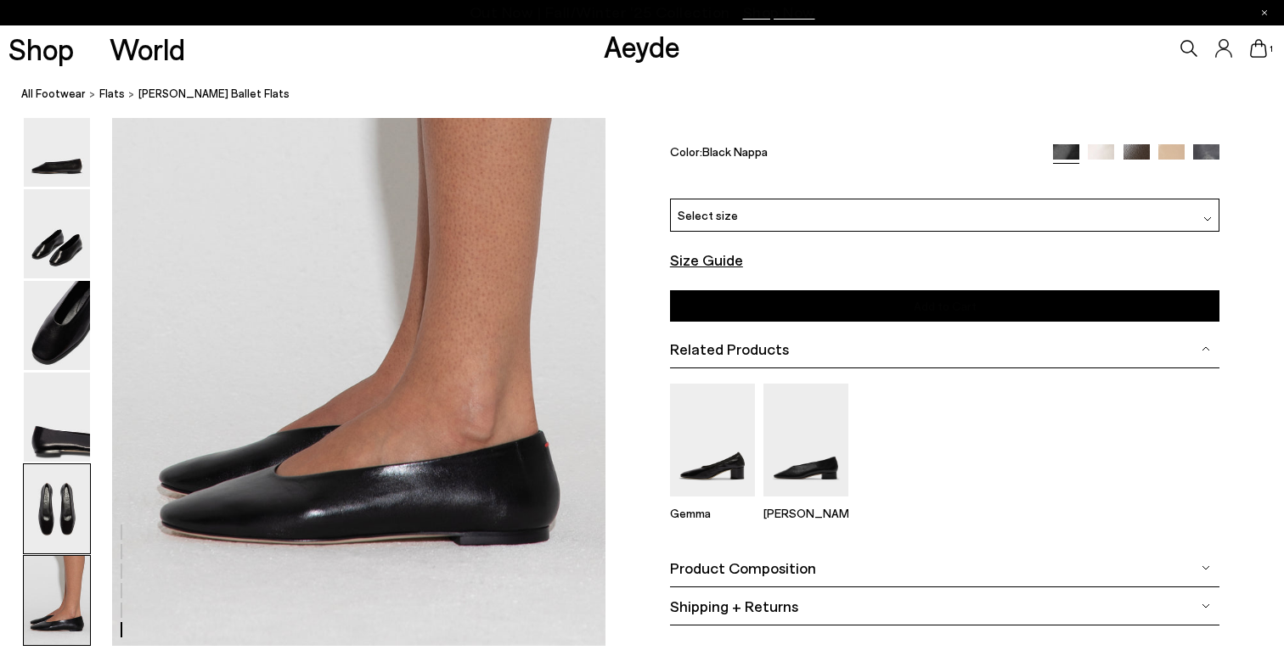
click at [61, 482] on img at bounding box center [57, 509] width 66 height 89
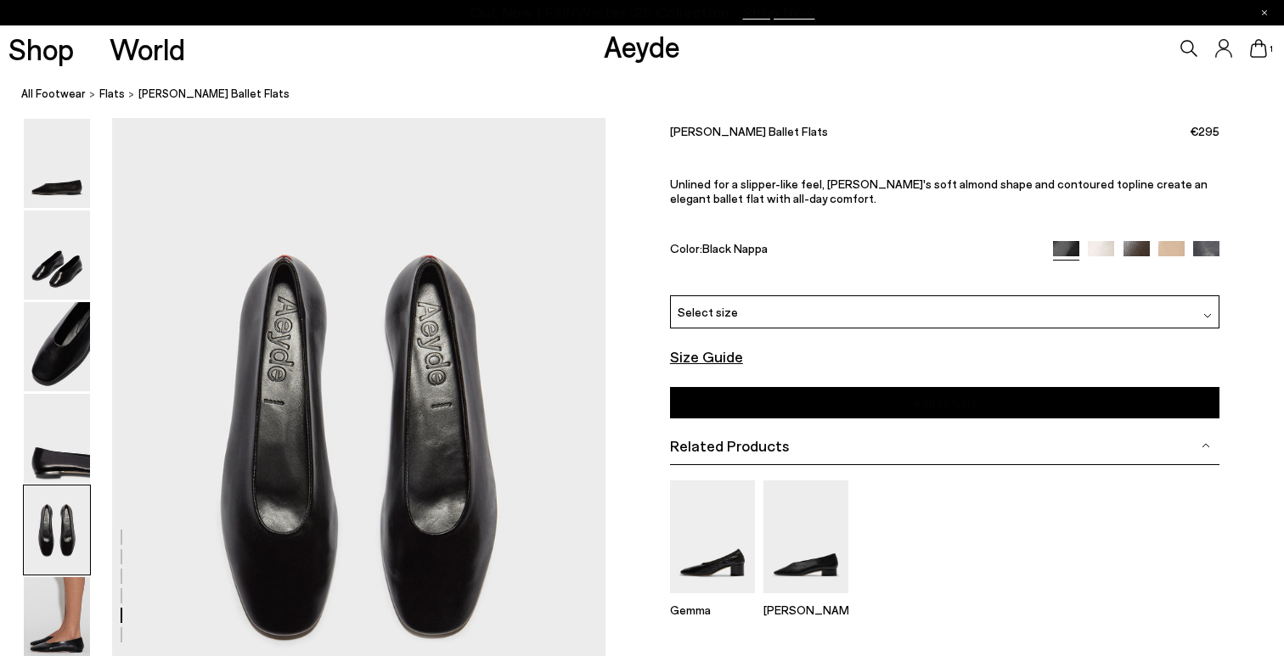
scroll to position [2525, 0]
